Goal: Task Accomplishment & Management: Use online tool/utility

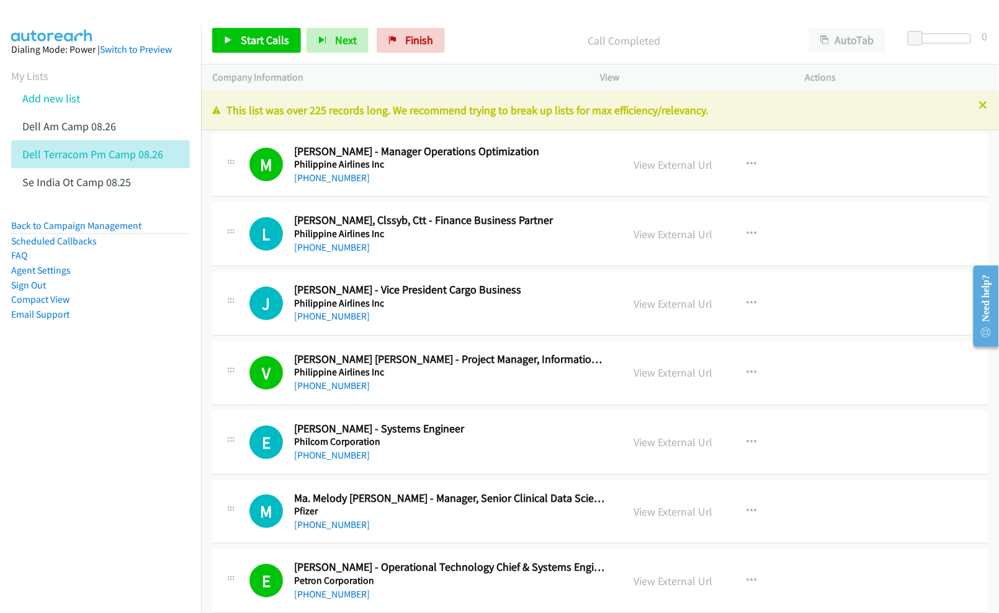
scroll to position [8769, 0]
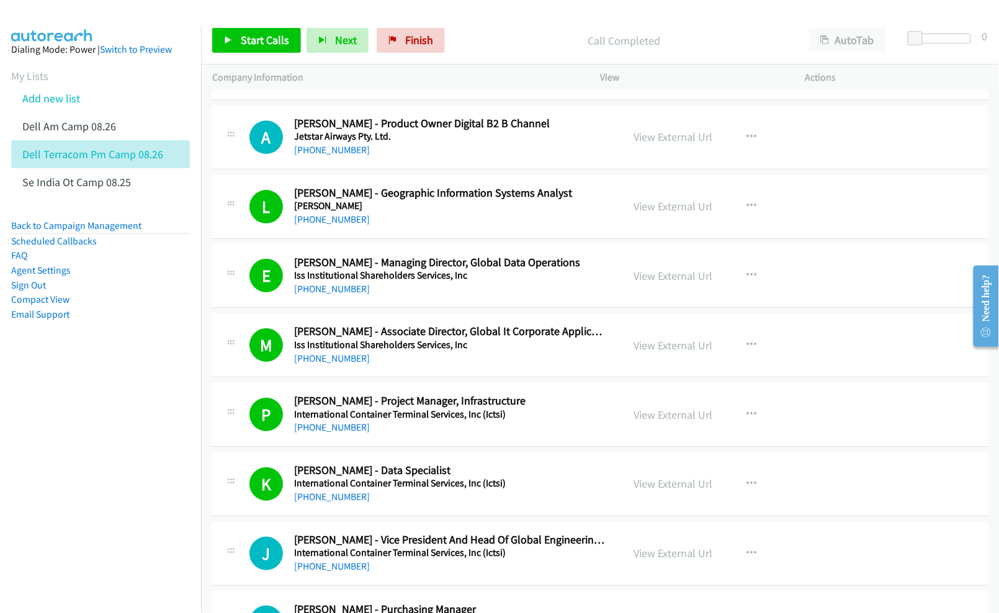
click at [99, 440] on nav "Dialing Mode: Power | Switch to Preview My Lists Add new list Dell Am Camp 08.2…" at bounding box center [101, 331] width 202 height 613
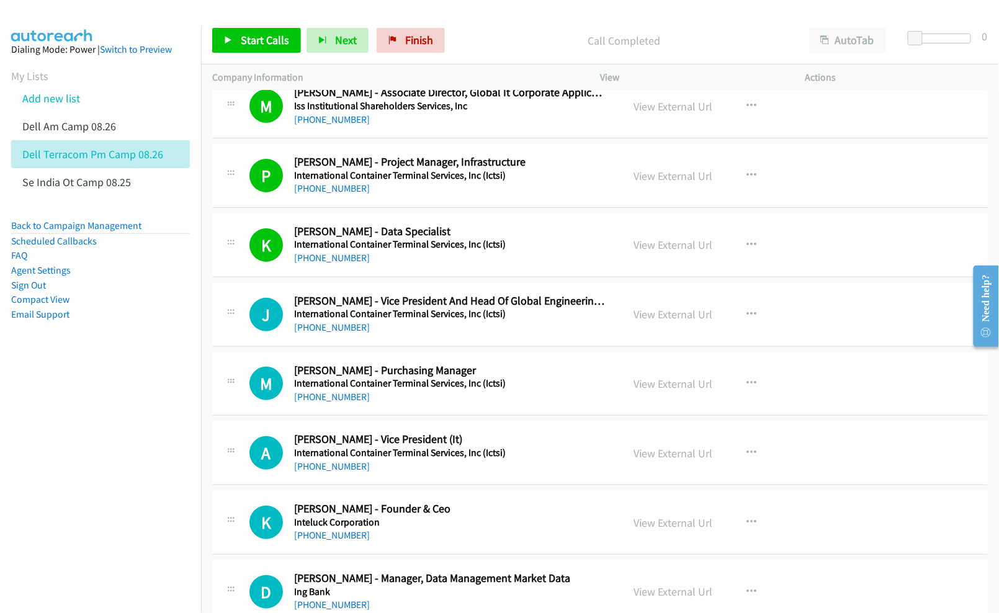
scroll to position [9017, 0]
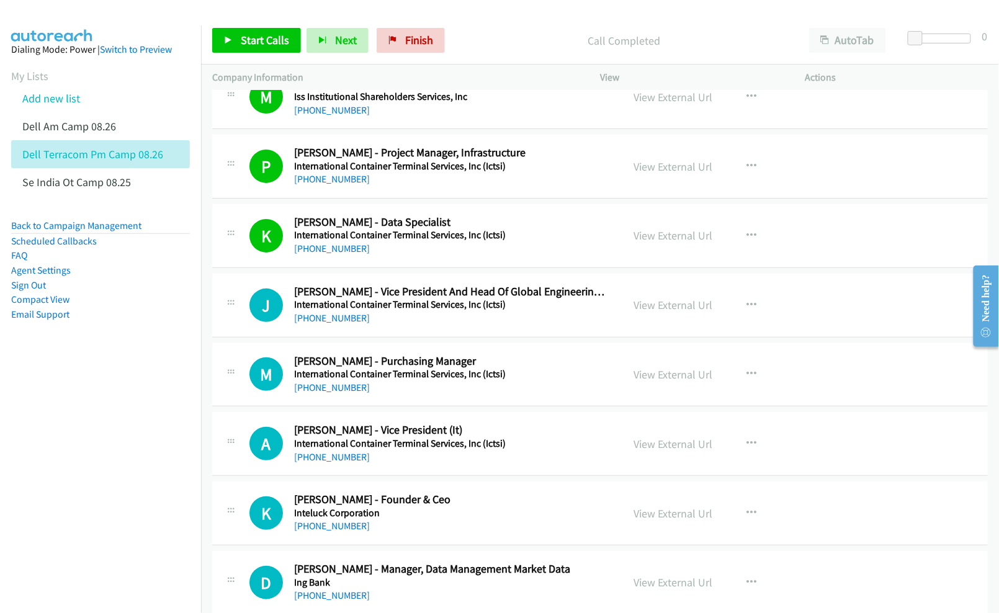
click at [107, 426] on nav "Dialing Mode: Power | Switch to Preview My Lists Add new list Dell Am Camp 08.2…" at bounding box center [101, 331] width 202 height 613
click at [678, 312] on link "View External Url" at bounding box center [672, 305] width 79 height 14
click at [637, 382] on link "View External Url" at bounding box center [672, 374] width 79 height 14
click at [643, 451] on link "View External Url" at bounding box center [672, 444] width 79 height 14
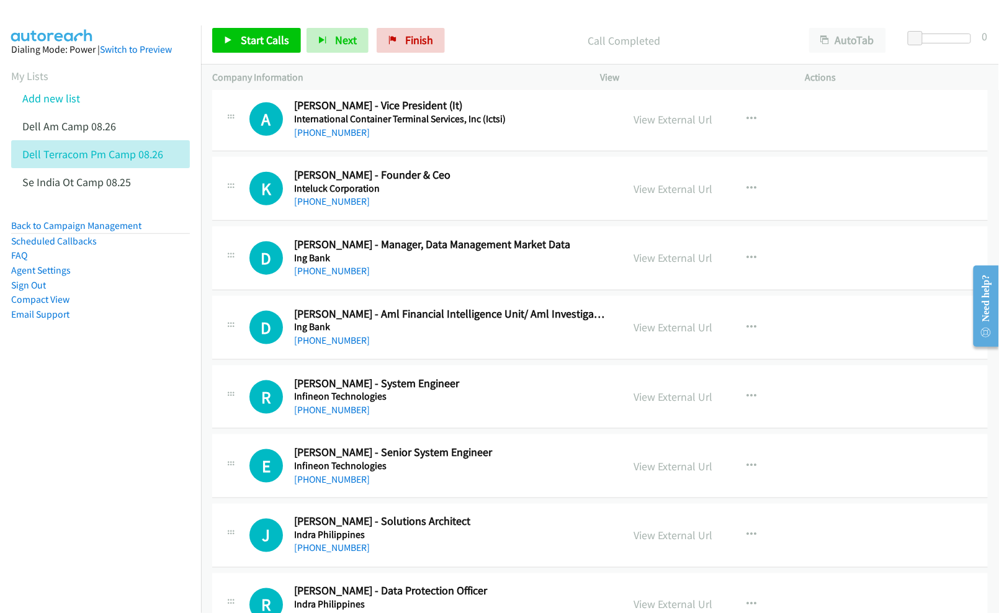
scroll to position [9348, 0]
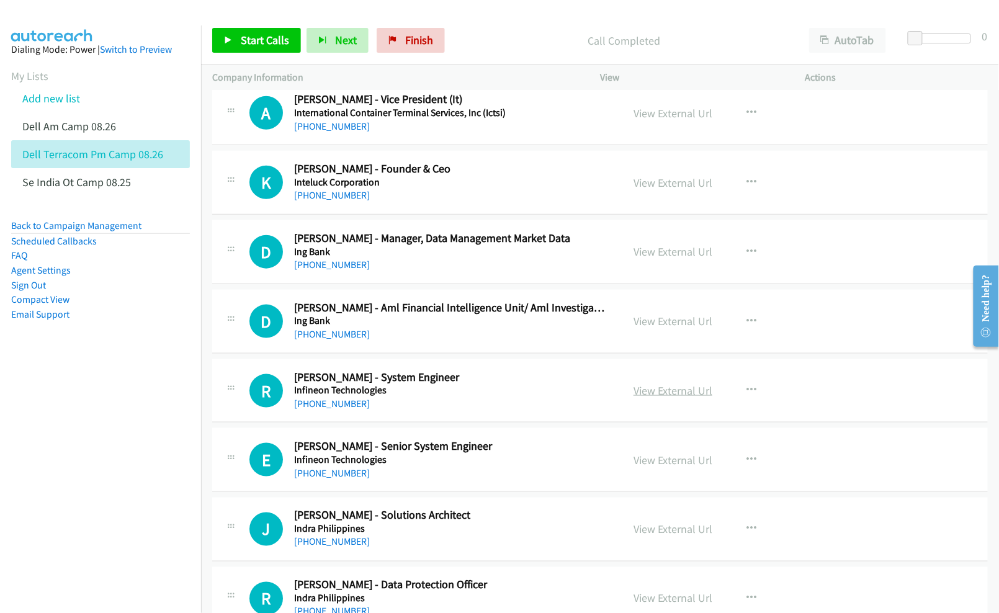
click at [666, 398] on link "View External Url" at bounding box center [672, 390] width 79 height 14
click at [638, 467] on link "View External Url" at bounding box center [672, 460] width 79 height 14
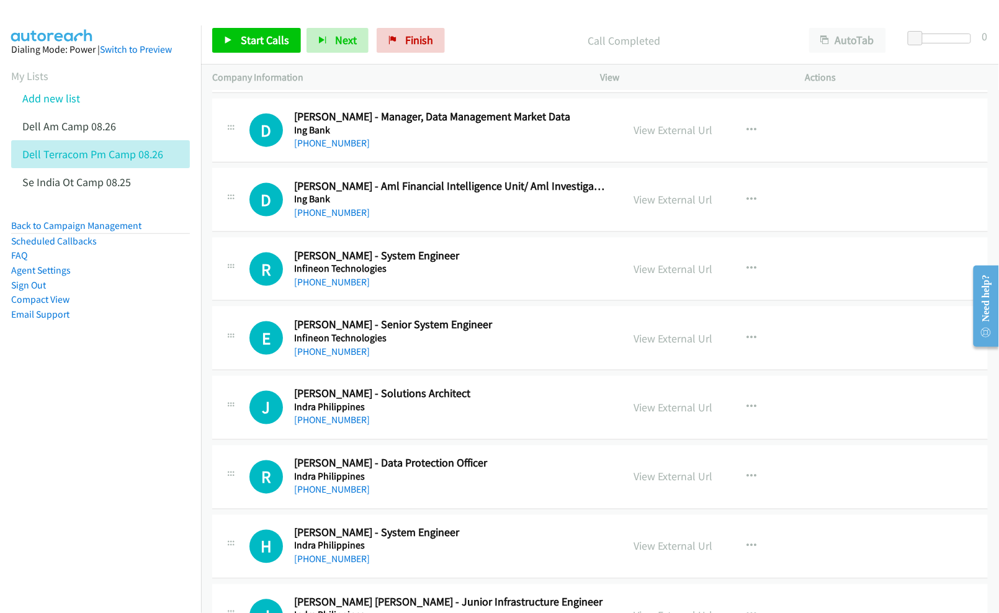
scroll to position [9513, 0]
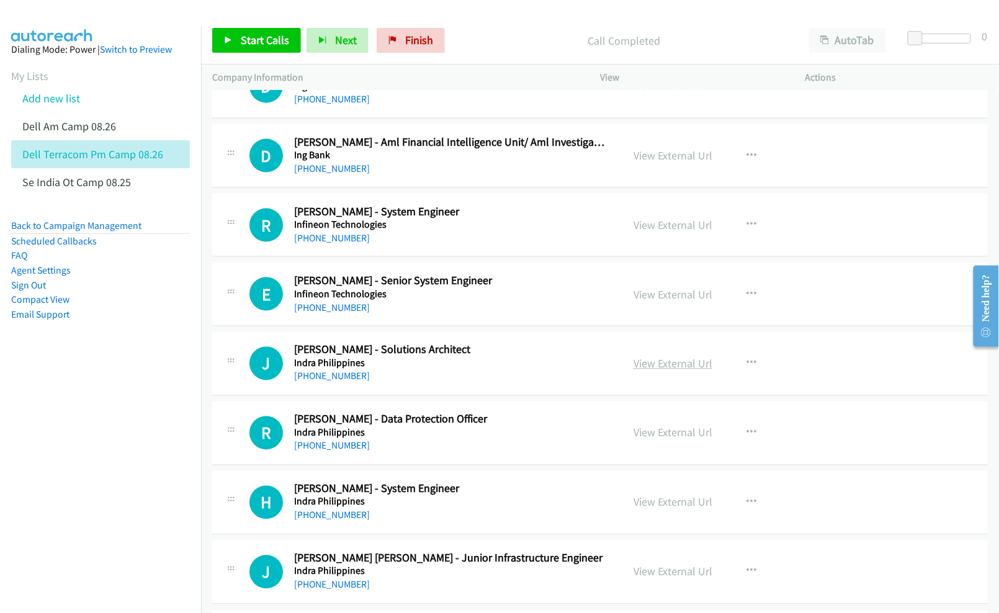
click at [676, 371] on link "View External Url" at bounding box center [672, 364] width 79 height 14
click at [130, 479] on nav "Dialing Mode: Power | Switch to Preview My Lists Add new list Dell Am Camp 08.2…" at bounding box center [101, 331] width 202 height 613
click at [66, 470] on nav "Dialing Mode: Power | Switch to Preview My Lists Add new list Dell Am Camp 08.2…" at bounding box center [101, 331] width 202 height 613
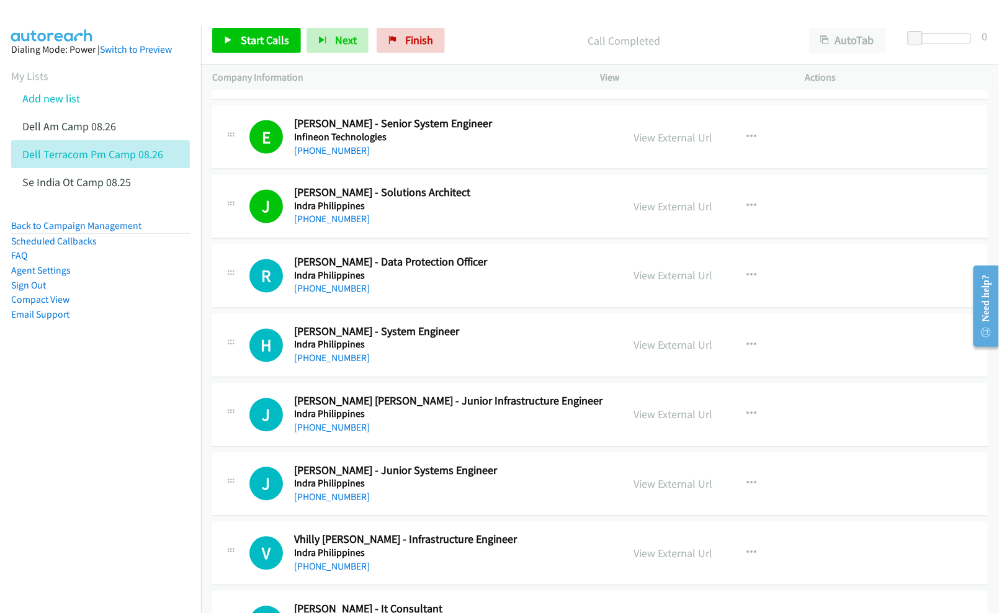
scroll to position [9679, 0]
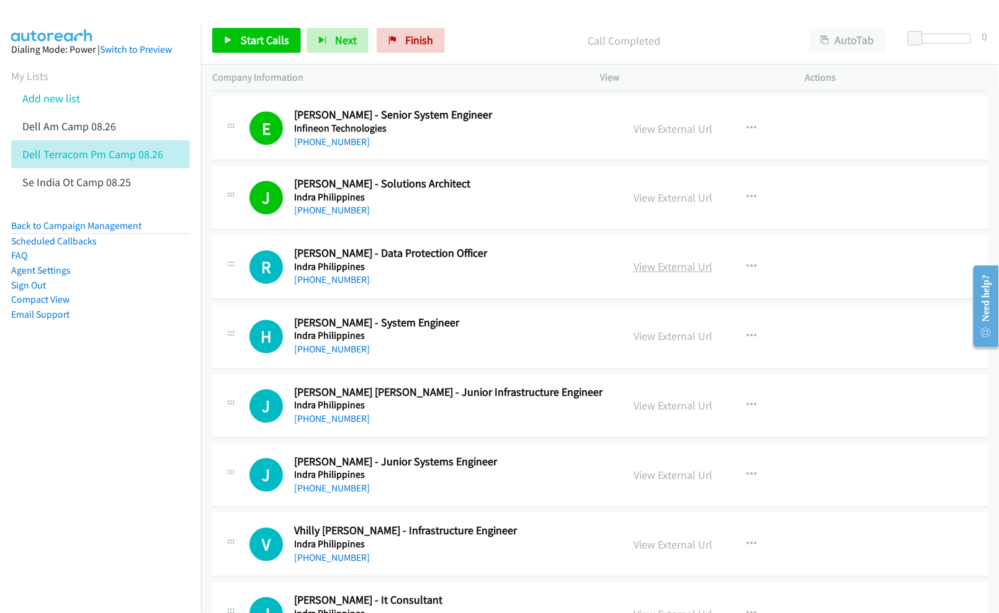
click at [651, 274] on link "View External Url" at bounding box center [672, 267] width 79 height 14
click at [668, 344] on link "View External Url" at bounding box center [672, 336] width 79 height 14
click at [661, 413] on link "View External Url" at bounding box center [672, 406] width 79 height 14
click at [669, 483] on link "View External Url" at bounding box center [672, 475] width 79 height 14
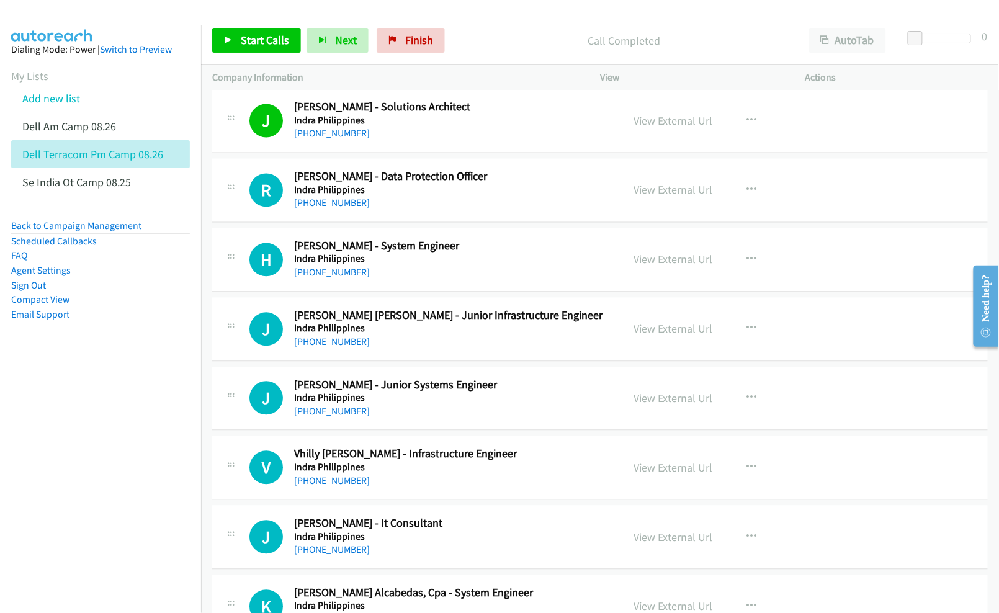
scroll to position [9761, 0]
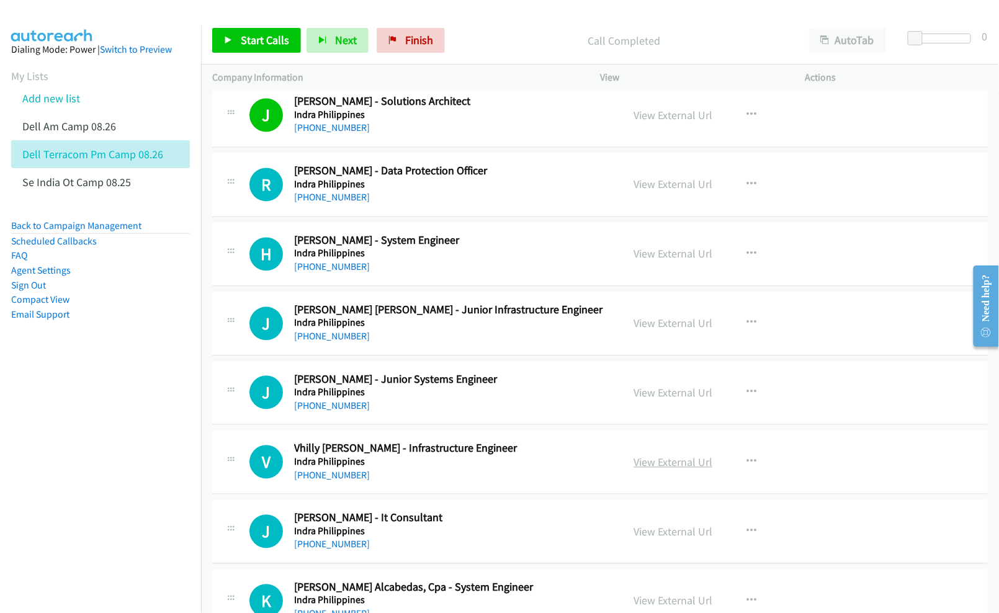
click at [648, 470] on link "View External Url" at bounding box center [672, 462] width 79 height 14
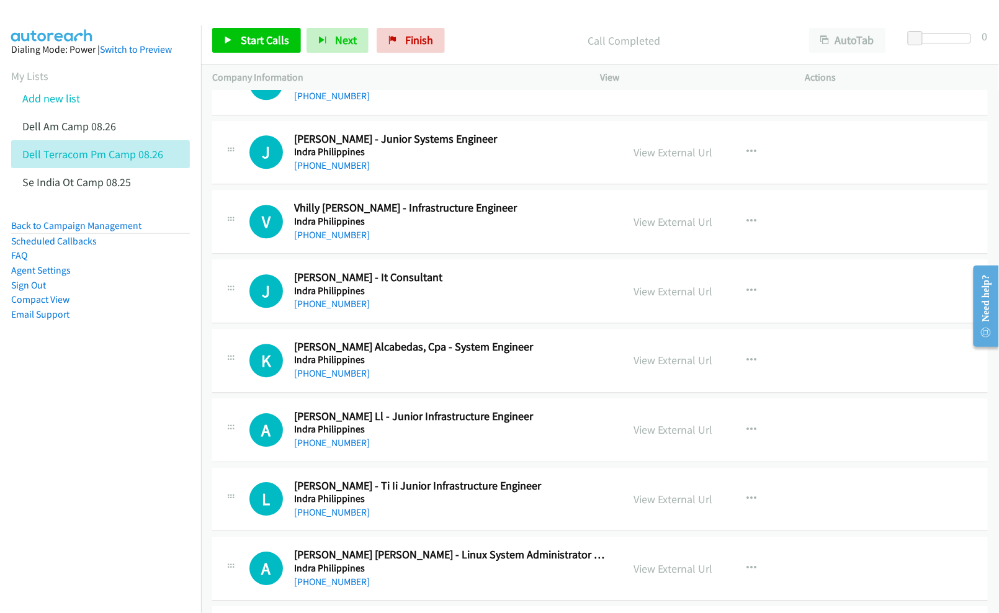
scroll to position [10010, 0]
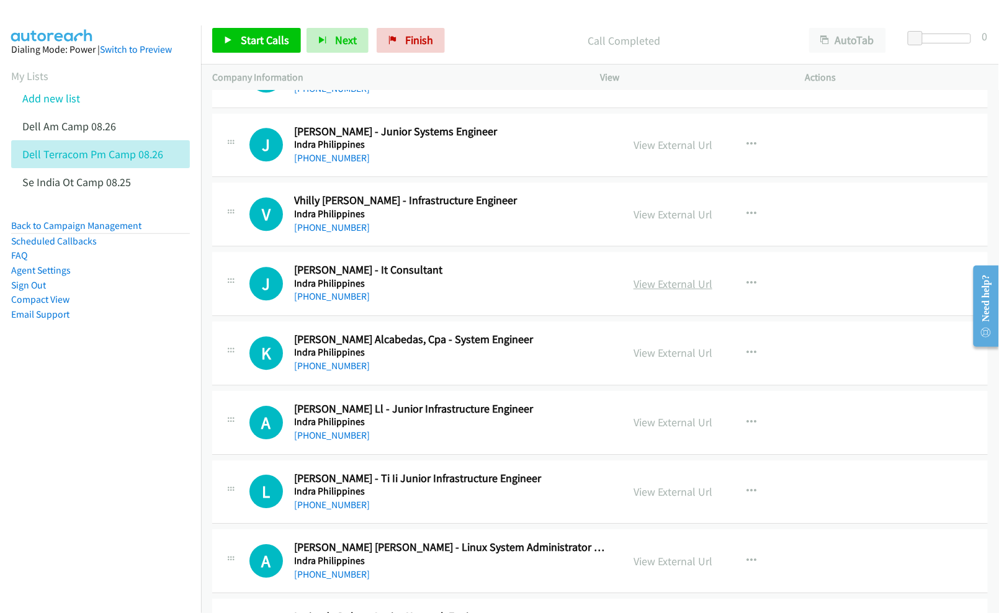
click at [650, 291] on link "View External Url" at bounding box center [672, 284] width 79 height 14
click at [653, 360] on link "View External Url" at bounding box center [672, 353] width 79 height 14
click at [654, 429] on link "View External Url" at bounding box center [672, 422] width 79 height 14
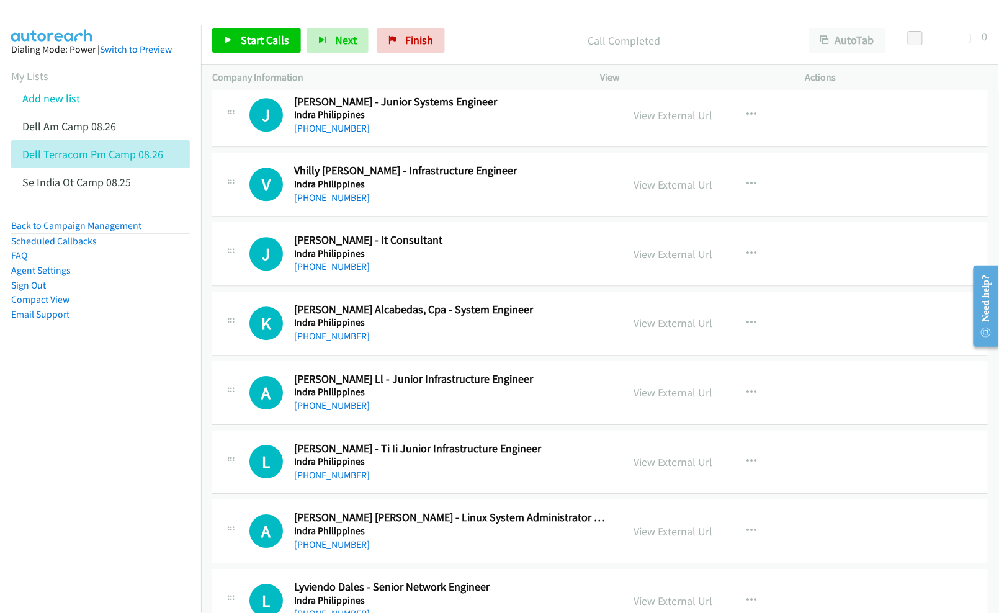
scroll to position [10092, 0]
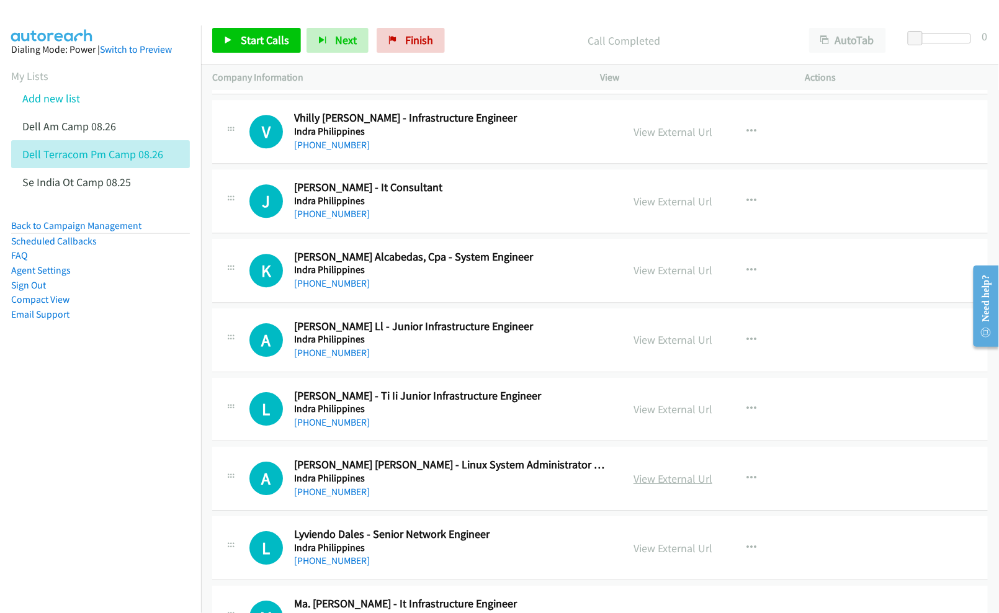
click at [640, 486] on link "View External Url" at bounding box center [672, 479] width 79 height 14
click at [676, 555] on link "View External Url" at bounding box center [672, 548] width 79 height 14
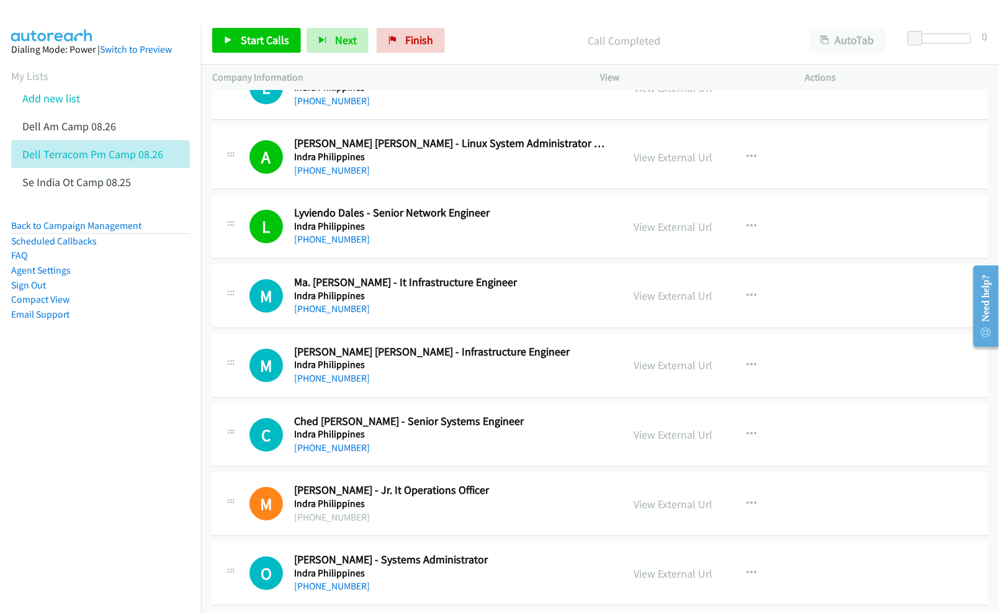
scroll to position [10423, 0]
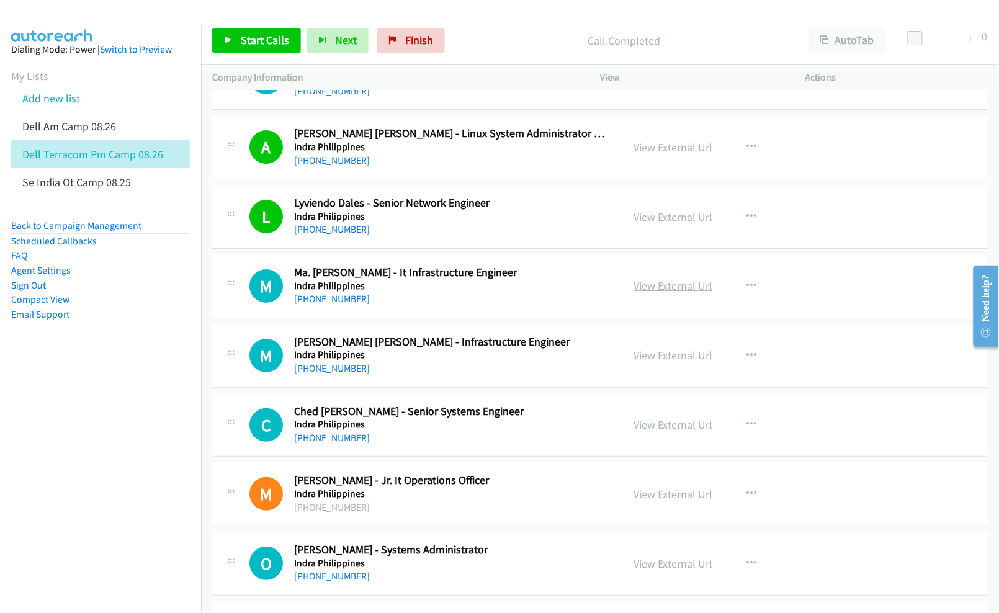
click at [647, 293] on link "View External Url" at bounding box center [672, 286] width 79 height 14
click at [656, 362] on link "View External Url" at bounding box center [672, 355] width 79 height 14
click at [660, 432] on link "View External Url" at bounding box center [672, 425] width 79 height 14
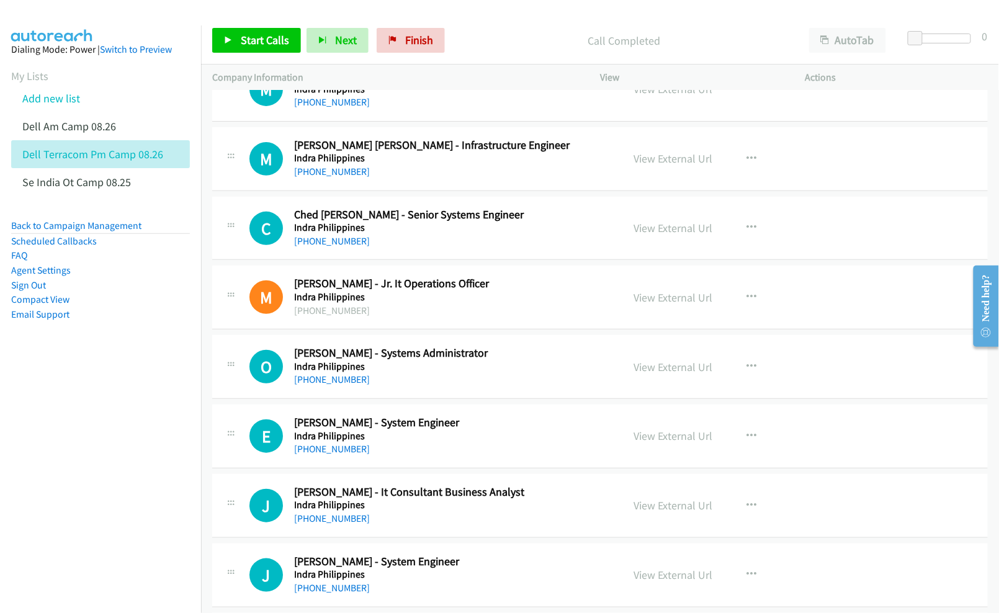
scroll to position [10672, 0]
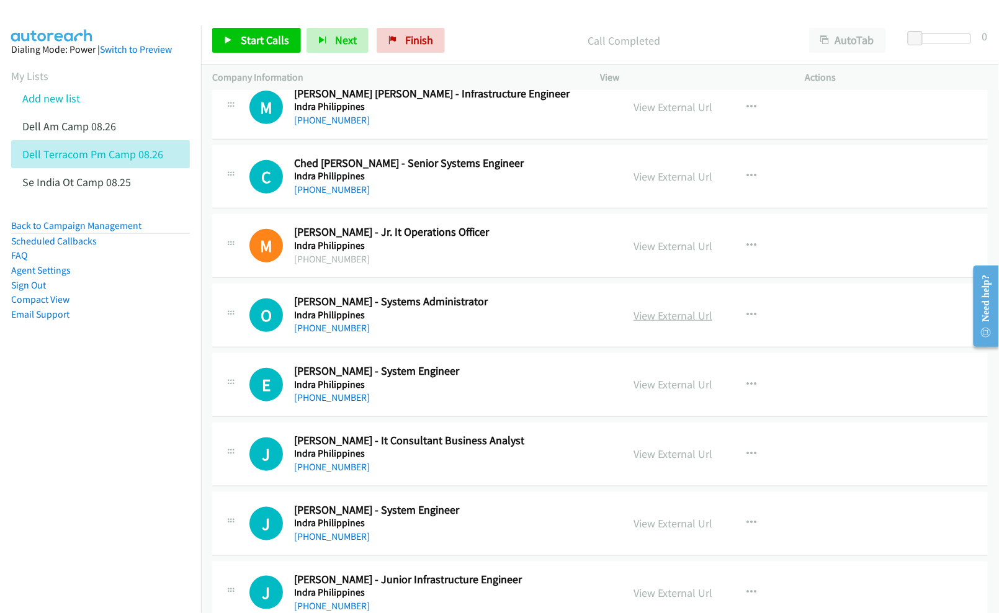
click at [648, 323] on link "View External Url" at bounding box center [672, 315] width 79 height 14
click at [651, 392] on link "View External Url" at bounding box center [672, 384] width 79 height 14
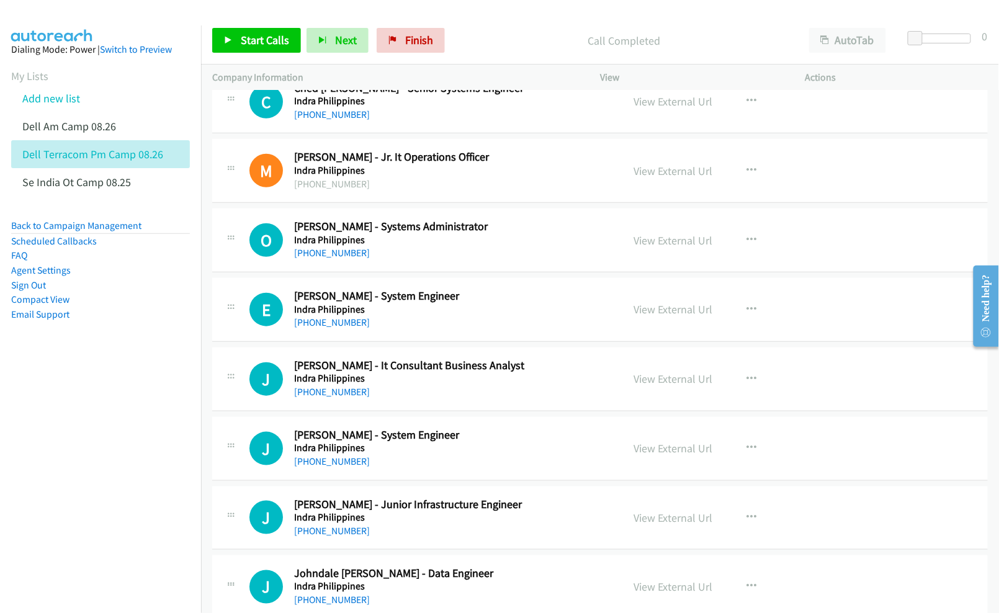
scroll to position [10754, 0]
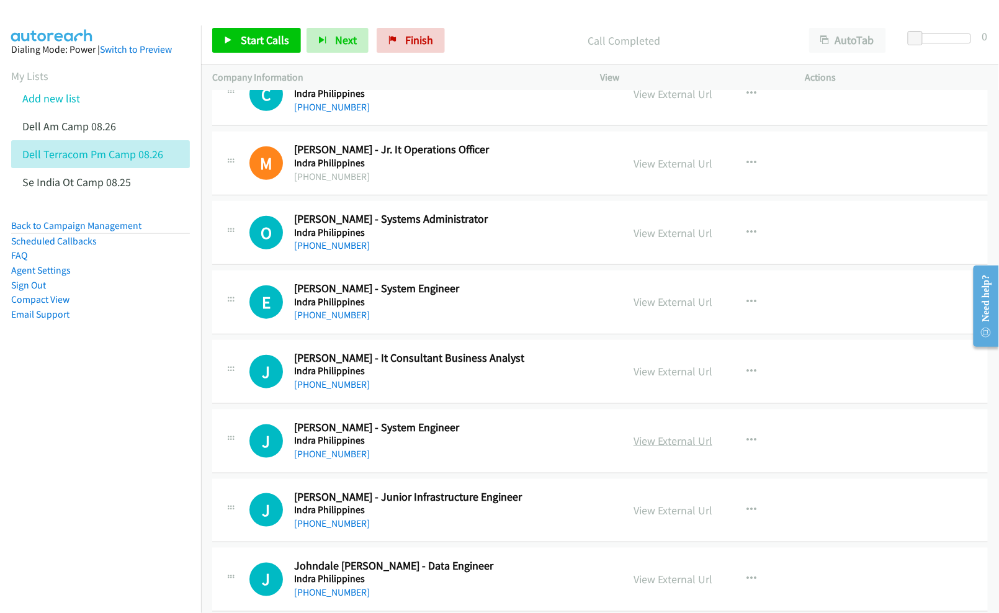
click at [643, 448] on link "View External Url" at bounding box center [672, 441] width 79 height 14
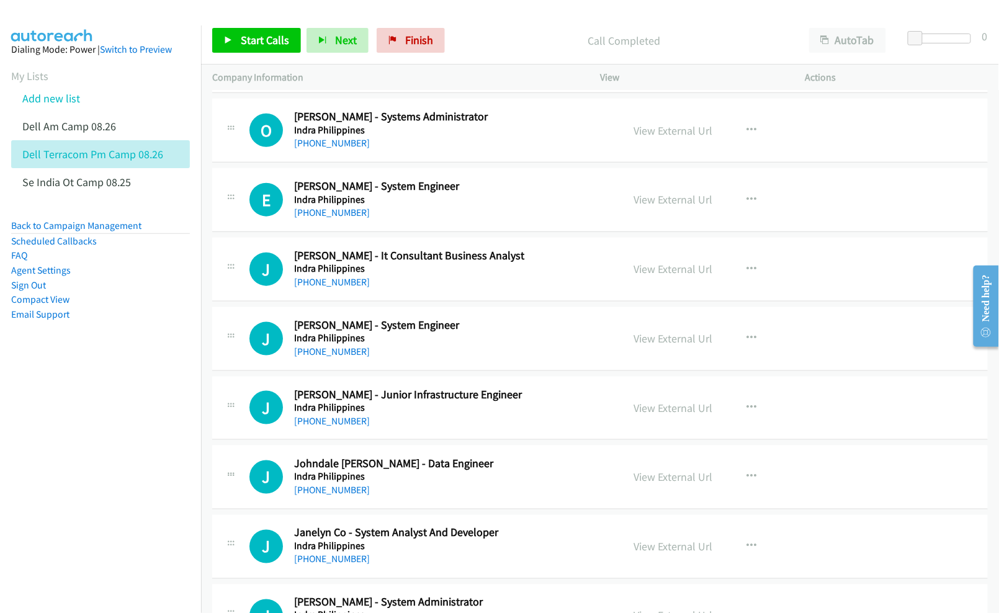
scroll to position [10920, 0]
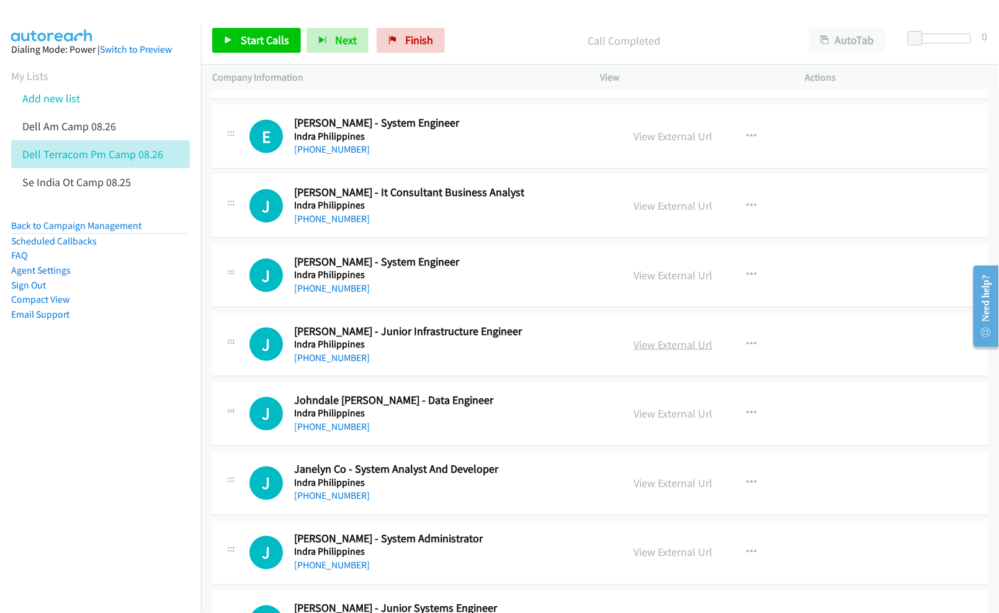
click at [643, 352] on link "View External Url" at bounding box center [672, 345] width 79 height 14
click at [651, 421] on link "View External Url" at bounding box center [672, 414] width 79 height 14
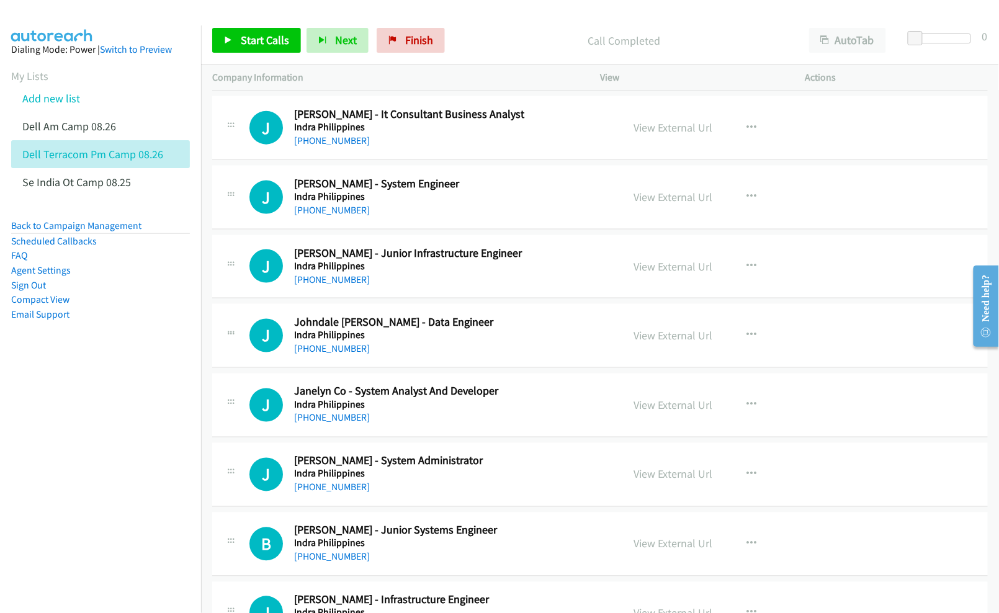
scroll to position [11002, 0]
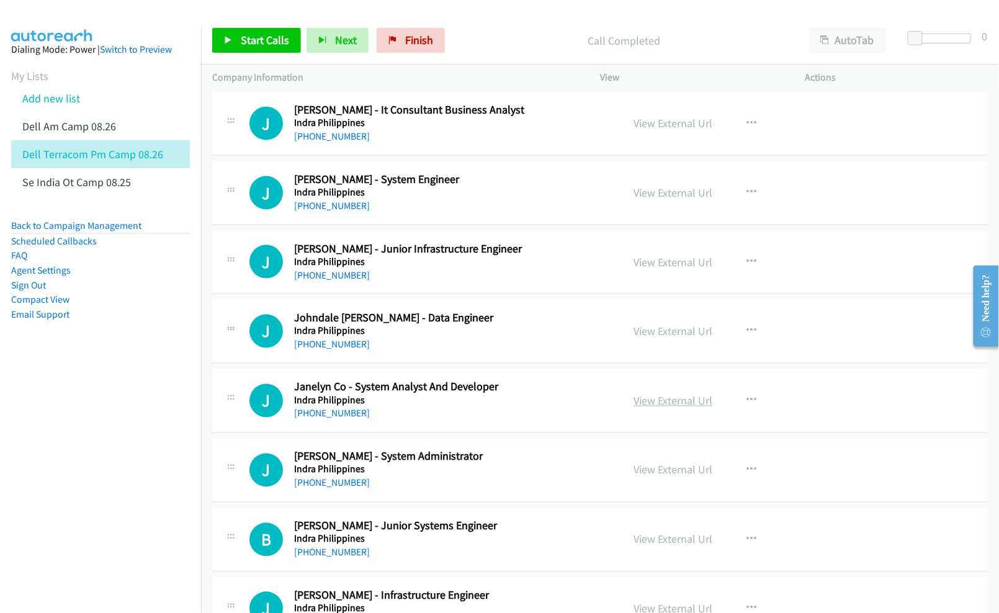
click at [637, 408] on link "View External Url" at bounding box center [672, 401] width 79 height 14
click at [664, 477] on link "View External Url" at bounding box center [672, 470] width 79 height 14
click at [647, 547] on link "View External Url" at bounding box center [672, 539] width 79 height 14
